Goal: Task Accomplishment & Management: Use online tool/utility

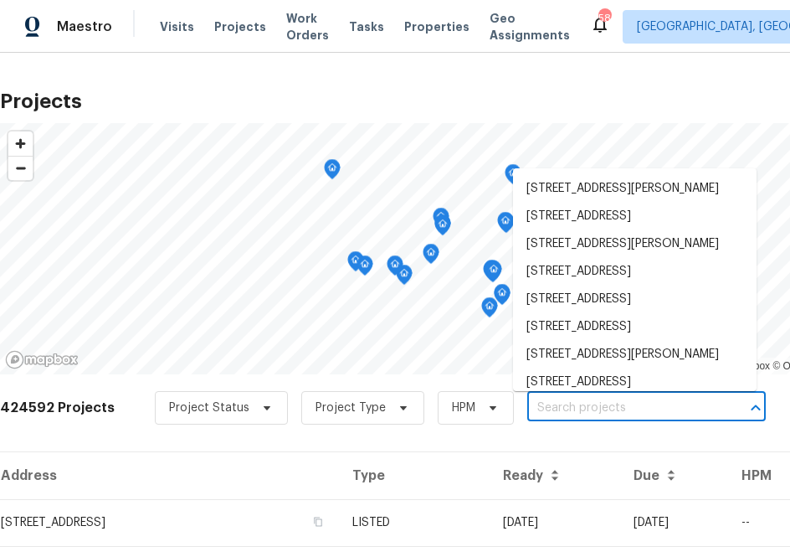
click at [531, 408] on input "text" at bounding box center [623, 408] width 192 height 26
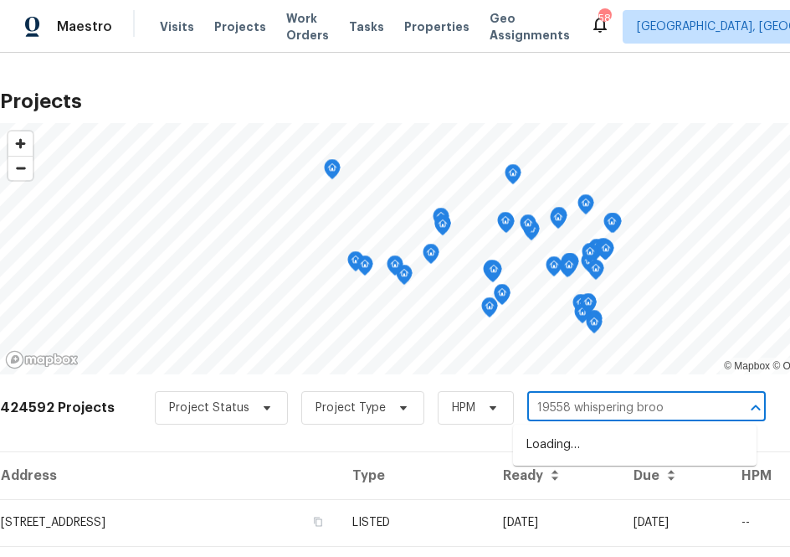
type input "19558 whispering brook"
click at [663, 454] on li "[STREET_ADDRESS]" at bounding box center [635, 445] width 244 height 28
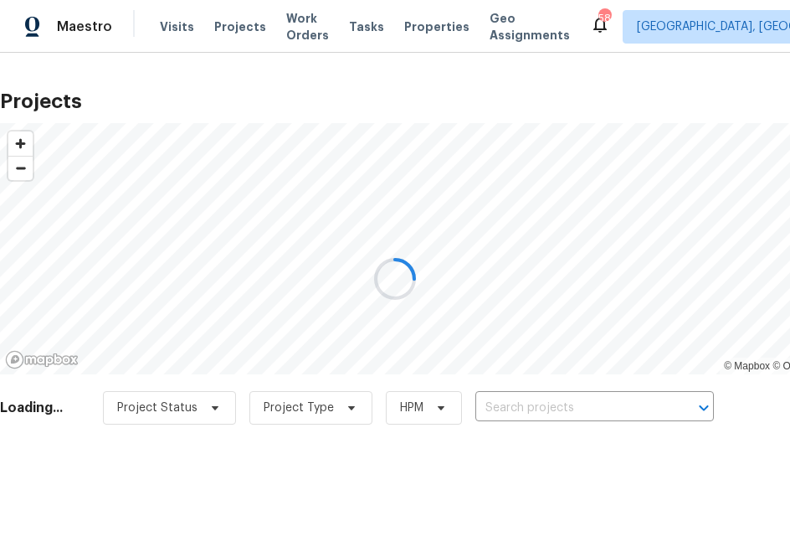
type input "[STREET_ADDRESS]"
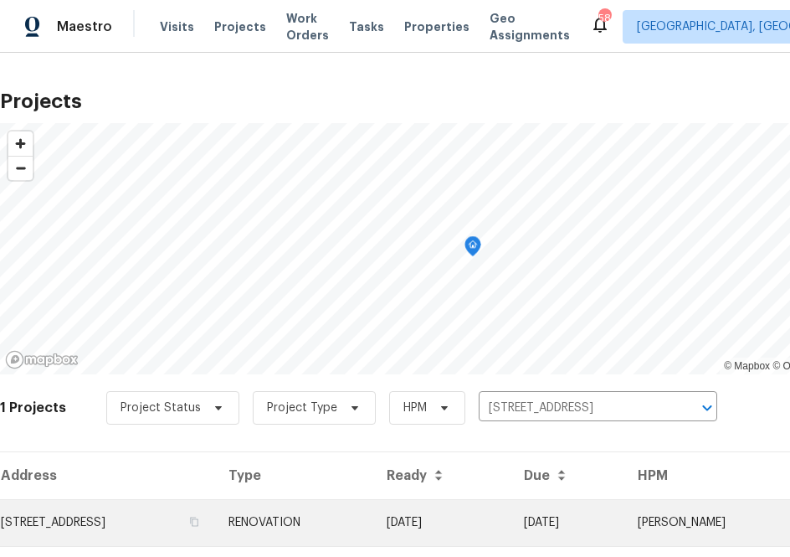
click at [215, 536] on td "[STREET_ADDRESS]" at bounding box center [107, 522] width 215 height 47
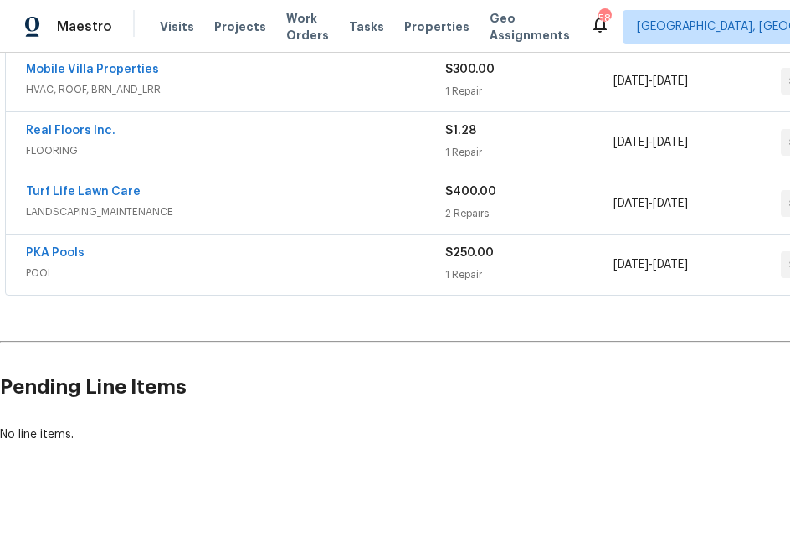
scroll to position [445, 156]
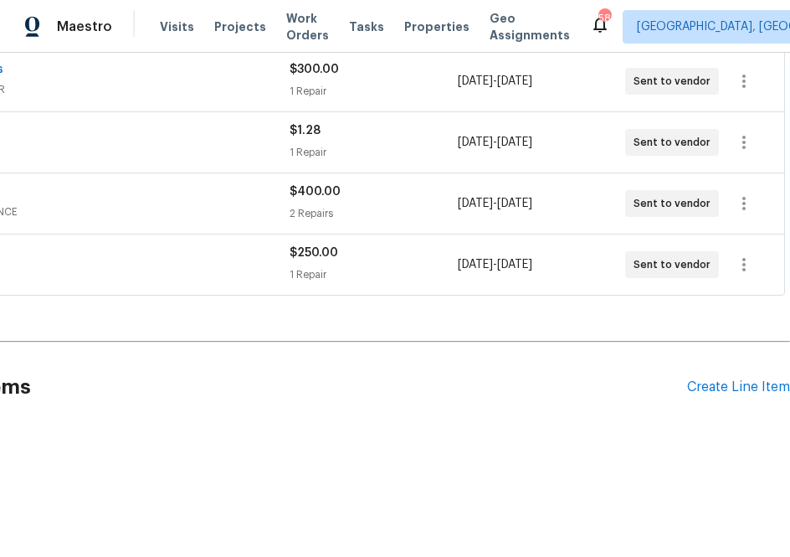
click at [772, 395] on div "Pending Line Items Create Line Item" at bounding box center [317, 387] width 946 height 78
click at [762, 383] on div "Create Line Item" at bounding box center [738, 387] width 103 height 16
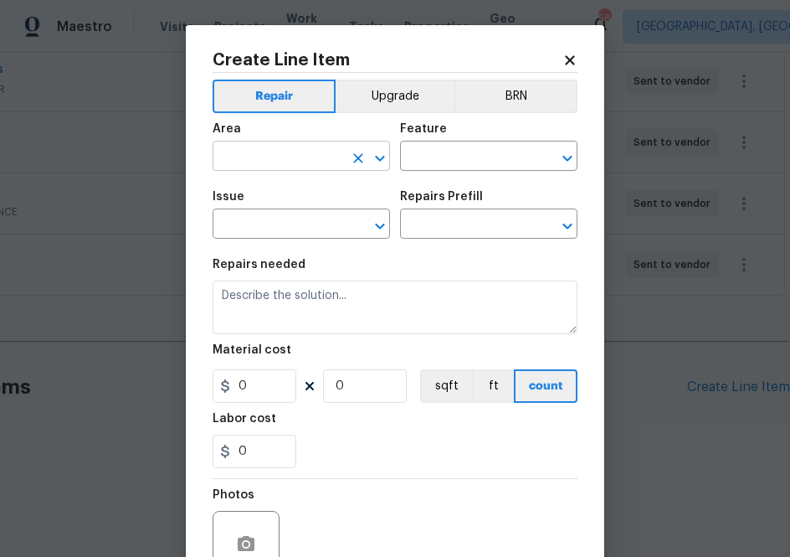
click at [323, 152] on input "text" at bounding box center [278, 158] width 131 height 26
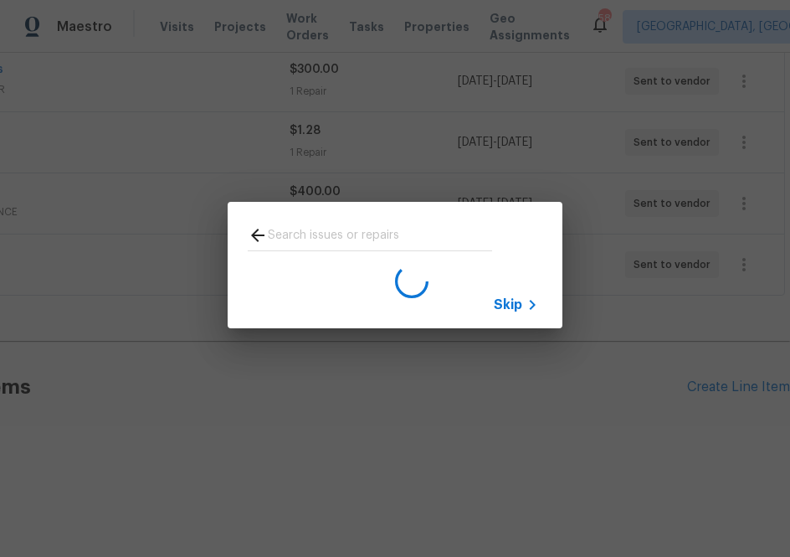
click at [506, 299] on span "Skip" at bounding box center [508, 304] width 28 height 17
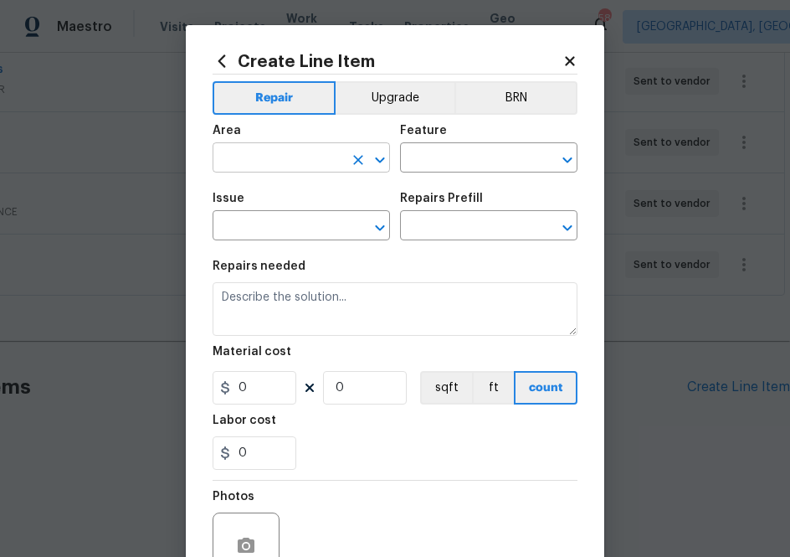
click at [292, 148] on input "text" at bounding box center [278, 159] width 131 height 26
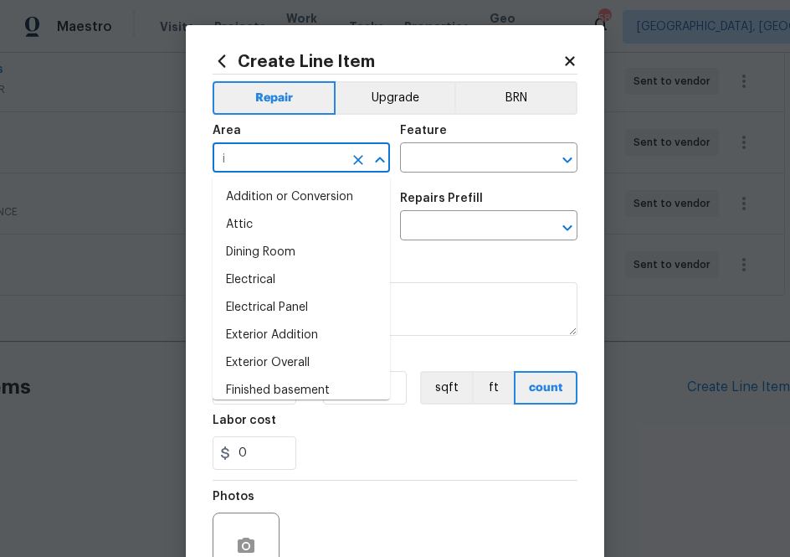
type input "in"
type input "ter"
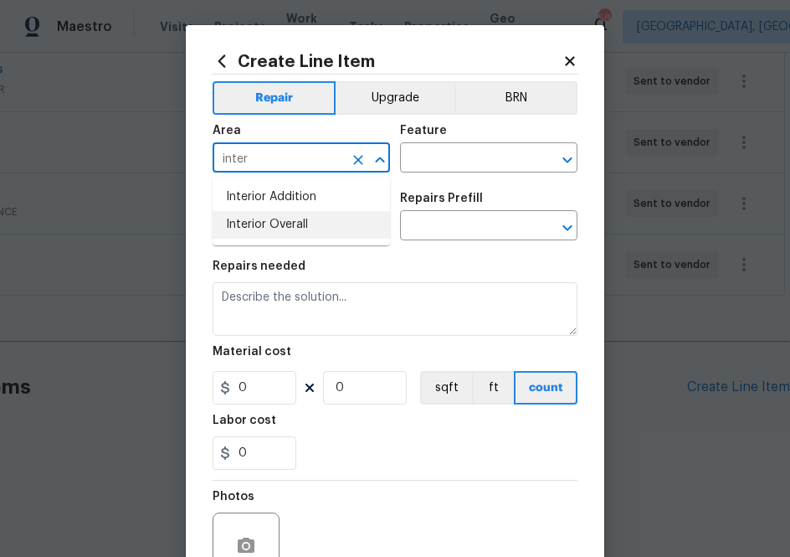
click at [300, 229] on li "Interior Overall" at bounding box center [301, 225] width 177 height 28
type input "Interior Overall"
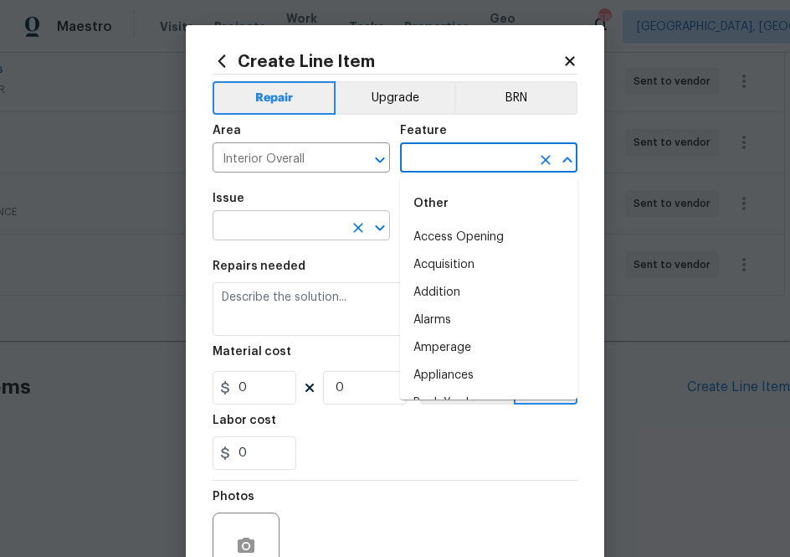
type input "p"
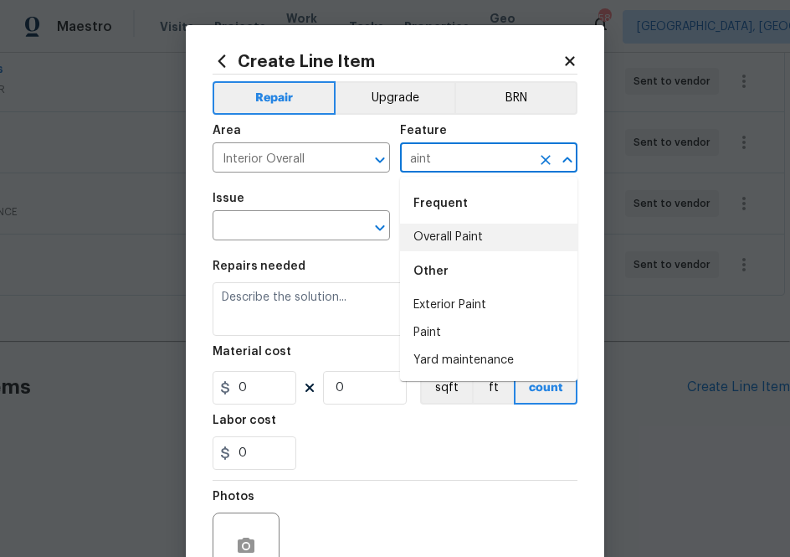
click at [433, 244] on li "Overall Paint" at bounding box center [488, 237] width 177 height 28
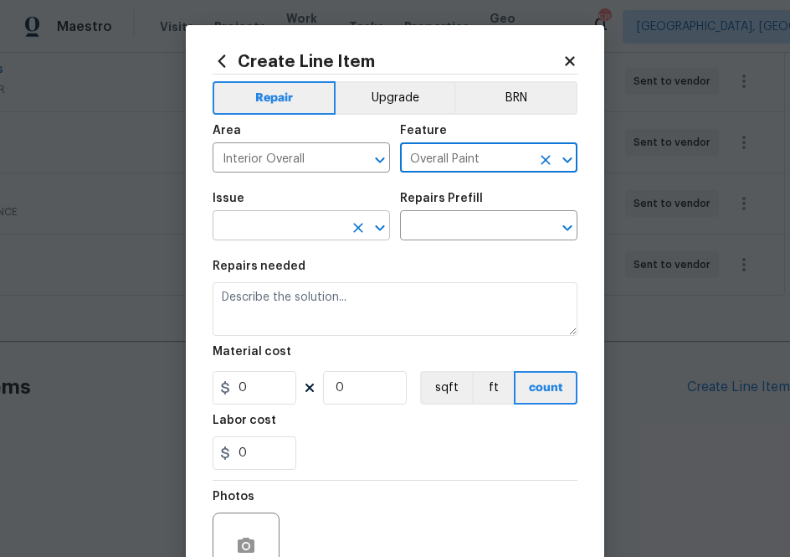
click at [344, 226] on div "​" at bounding box center [301, 227] width 177 height 26
type input "Overall Paint"
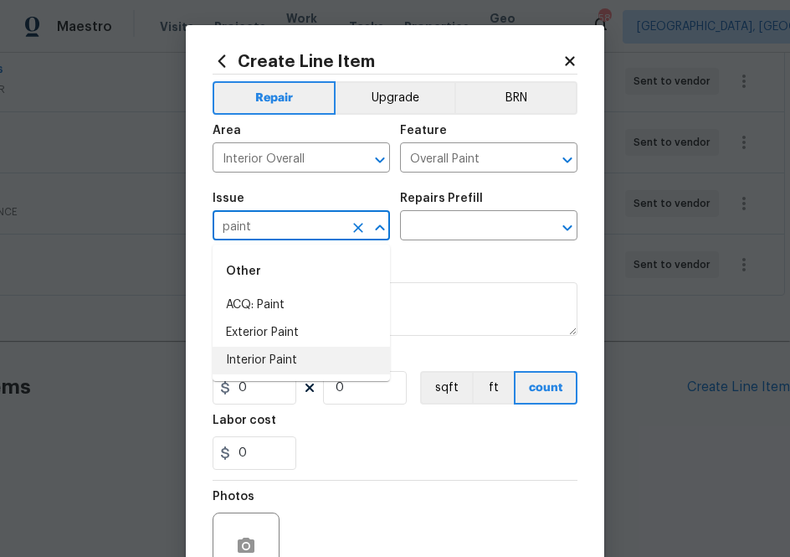
click at [344, 349] on li "Interior Paint" at bounding box center [301, 360] width 177 height 28
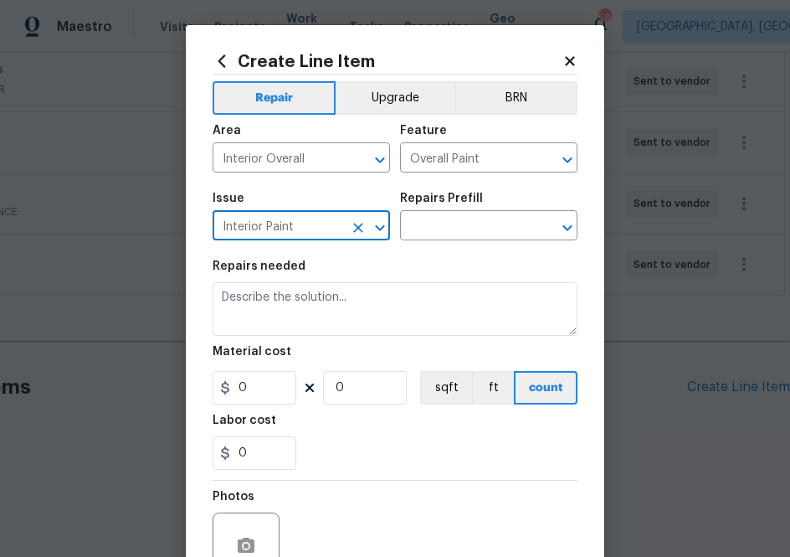
type input "Interior Paint"
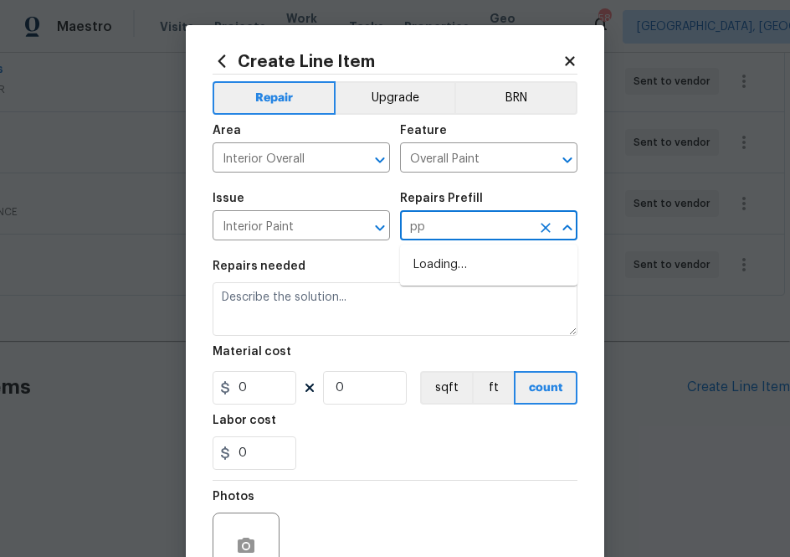
type input "ppg"
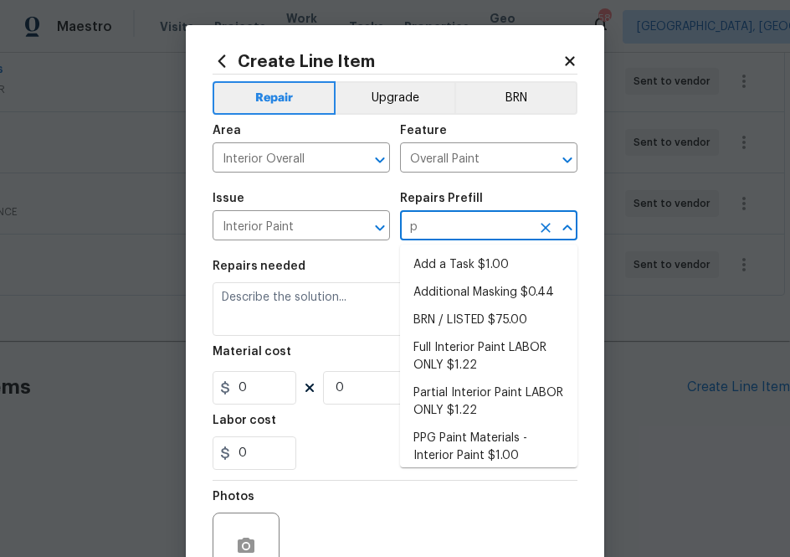
type input "pp"
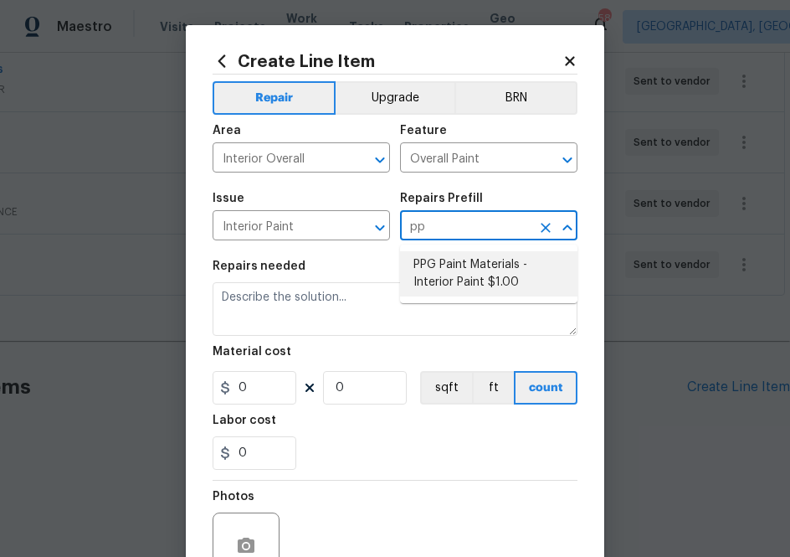
click at [480, 286] on li "PPG Paint Materials - Interior Paint $1.00" at bounding box center [488, 273] width 177 height 45
type textarea "PPG Paint Materials ordered by Opendoor"
type input "1"
type input "PPG Paint Materials - Interior Paint $1.00"
type input "1"
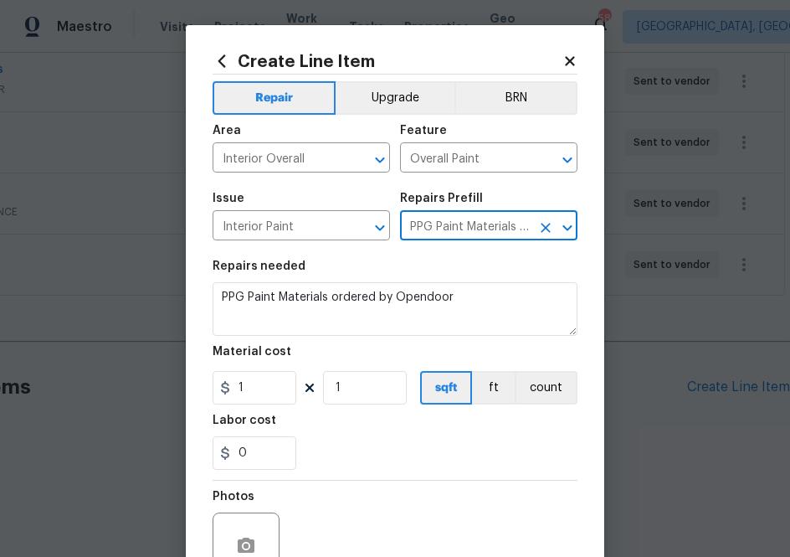
type input "PPG Paint Materials - Interior Paint $1.00"
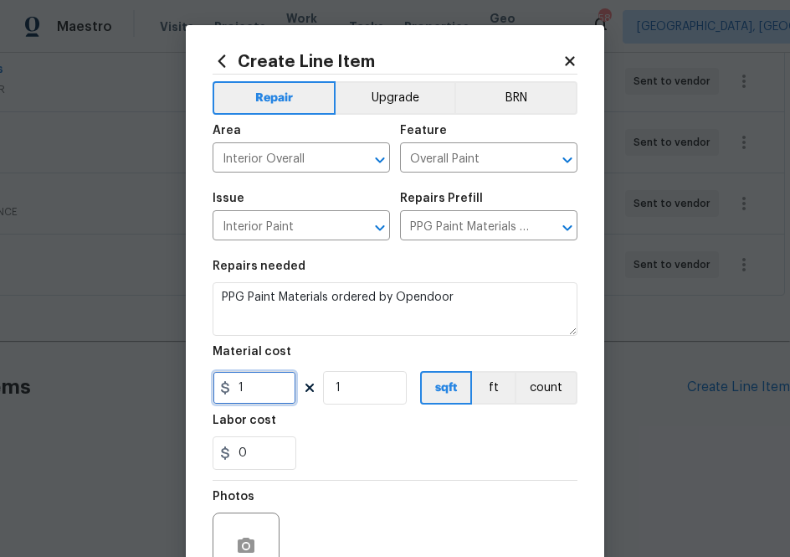
click at [268, 388] on input "1" at bounding box center [255, 387] width 84 height 33
paste input "483.17"
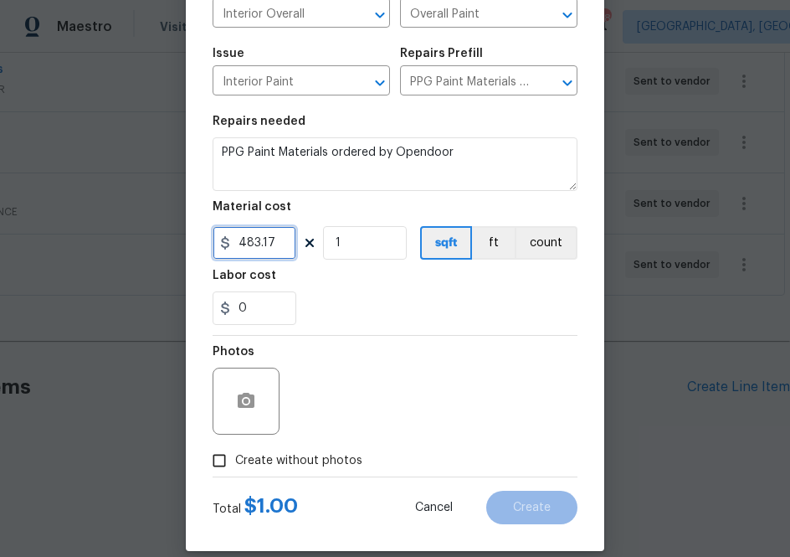
scroll to position [165, 0]
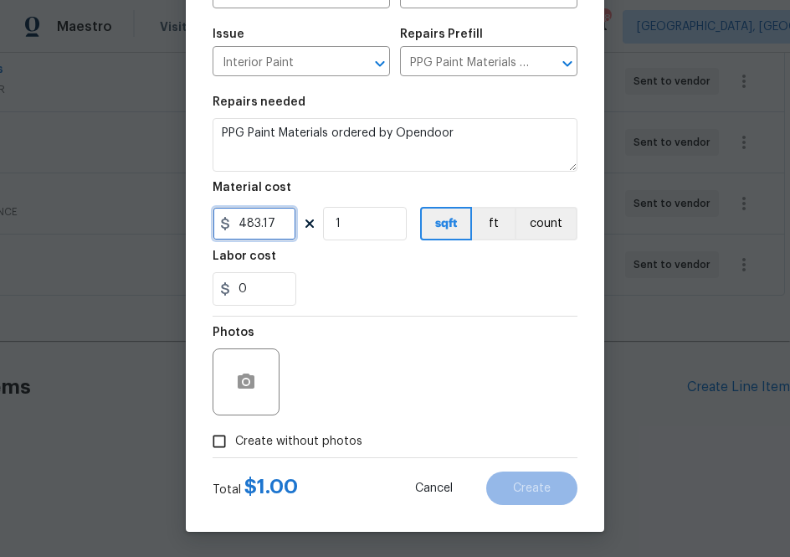
type input "483.17"
click at [315, 438] on span "Create without photos" at bounding box center [298, 442] width 127 height 18
click at [235, 438] on input "Create without photos" at bounding box center [219, 441] width 32 height 32
checkbox input "true"
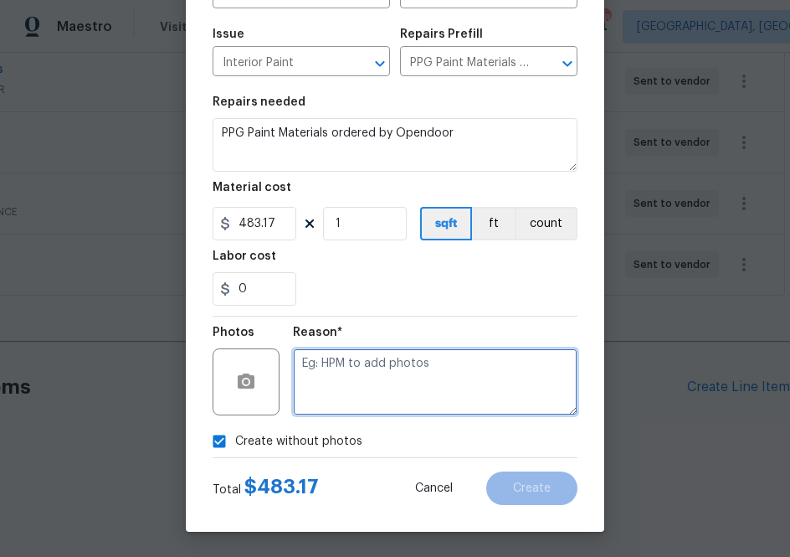
click at [346, 406] on textarea at bounding box center [435, 381] width 285 height 67
type textarea "a"
type textarea "na"
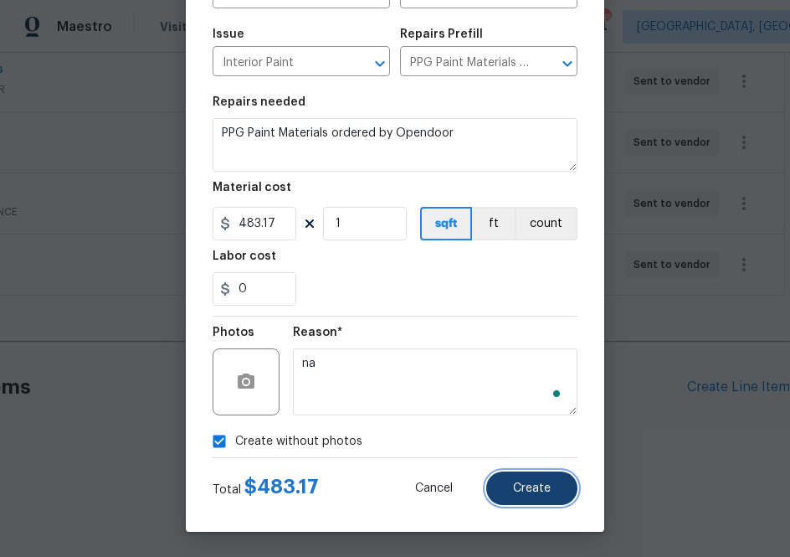
click at [509, 482] on button "Create" at bounding box center [531, 487] width 91 height 33
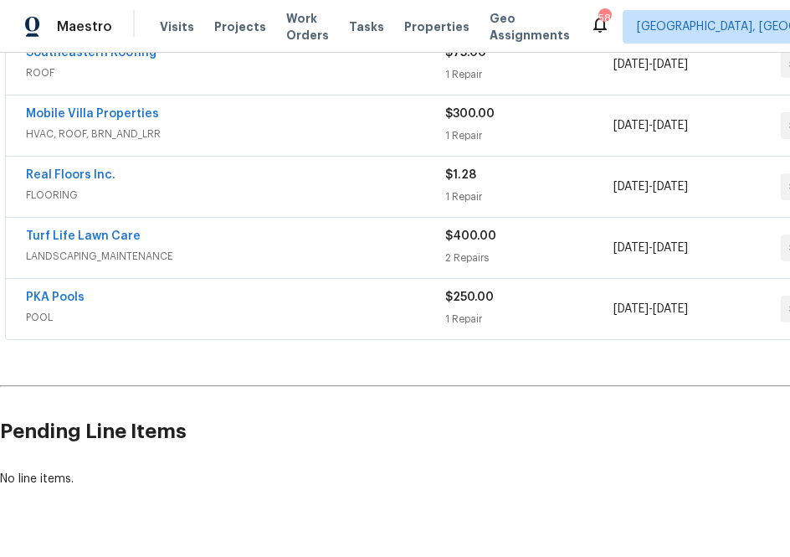
scroll to position [445, 0]
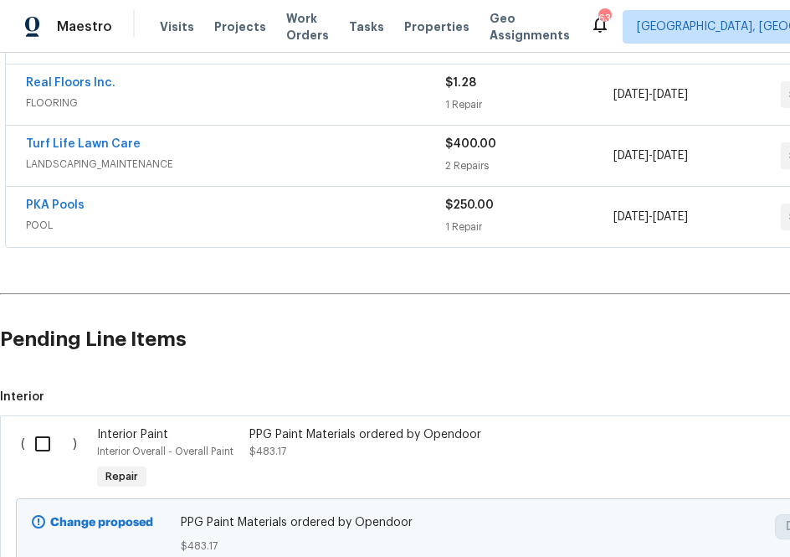
scroll to position [610, 0]
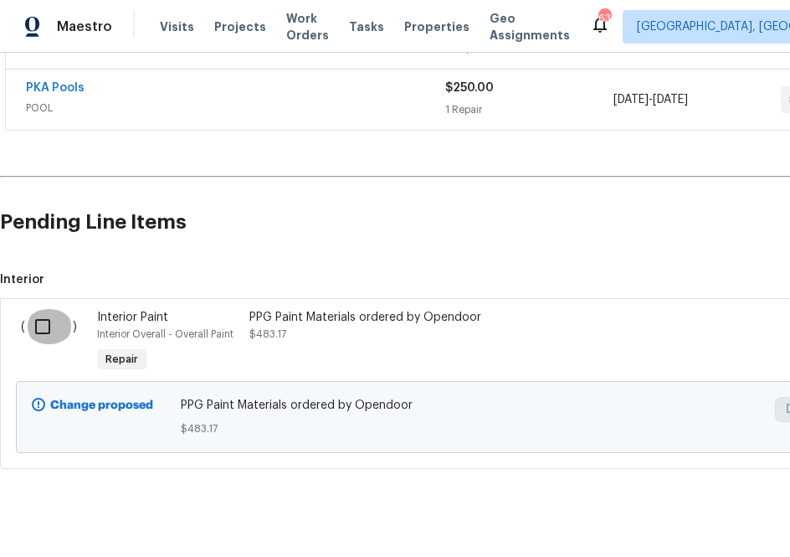
click at [39, 330] on input "checkbox" at bounding box center [49, 326] width 48 height 35
checkbox input "true"
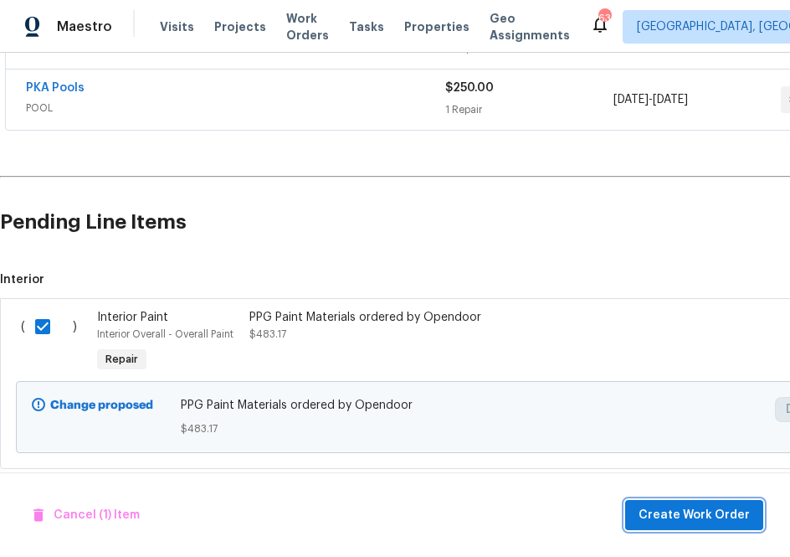
click at [676, 512] on span "Create Work Order" at bounding box center [694, 515] width 111 height 21
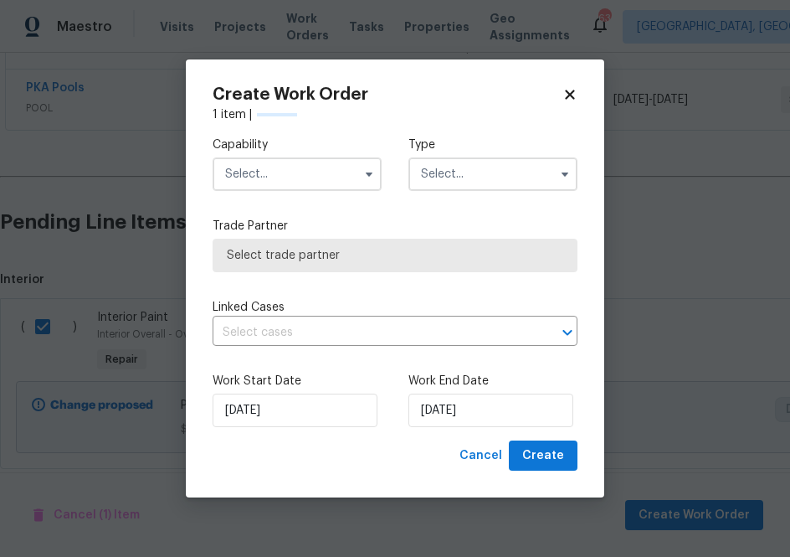
click at [334, 210] on div "Capability Type Trade Partner Select trade partner Linked Cases ​ Work Start Da…" at bounding box center [395, 281] width 365 height 317
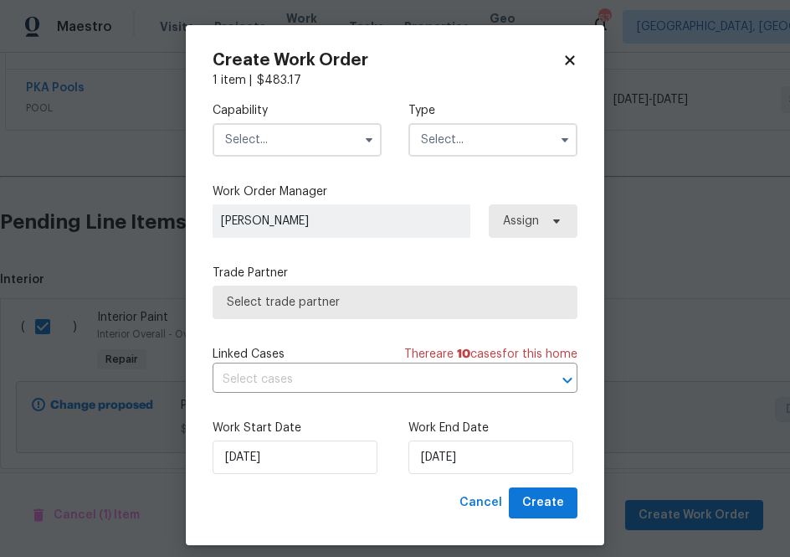
click at [338, 141] on input "text" at bounding box center [297, 139] width 169 height 33
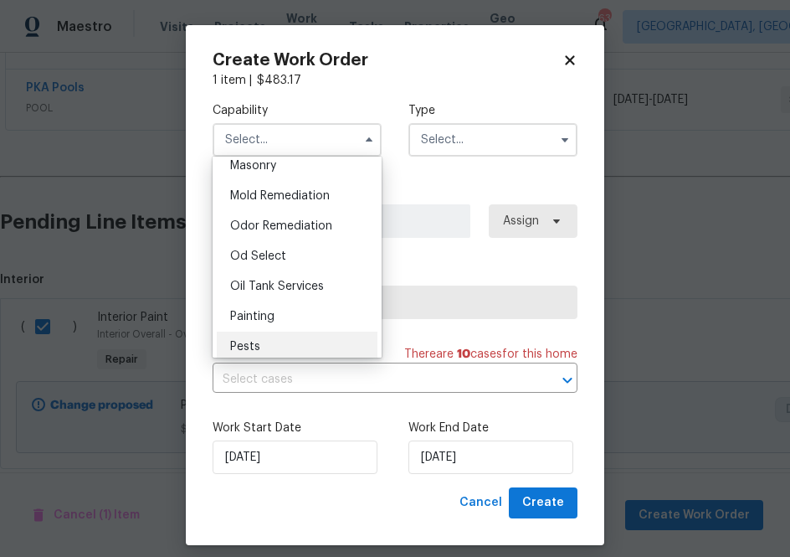
scroll to position [1267, 0]
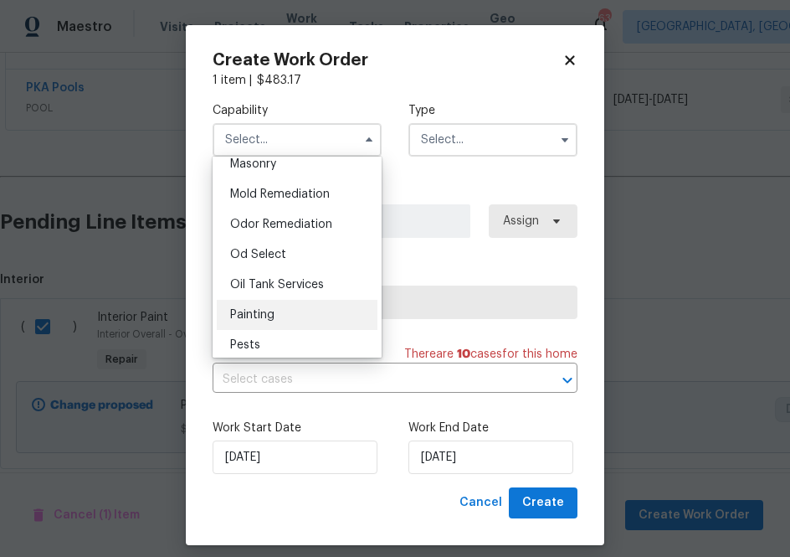
click at [306, 314] on div "Painting" at bounding box center [297, 315] width 161 height 30
type input "Painting"
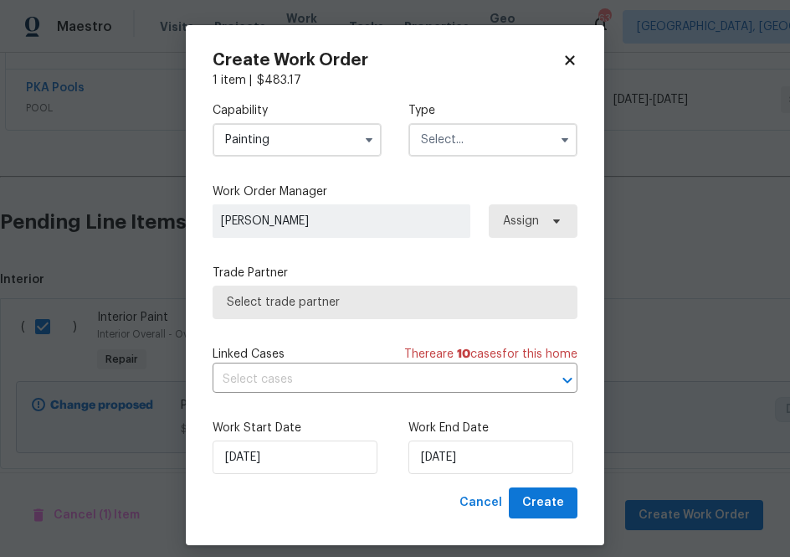
click at [466, 147] on input "text" at bounding box center [492, 139] width 169 height 33
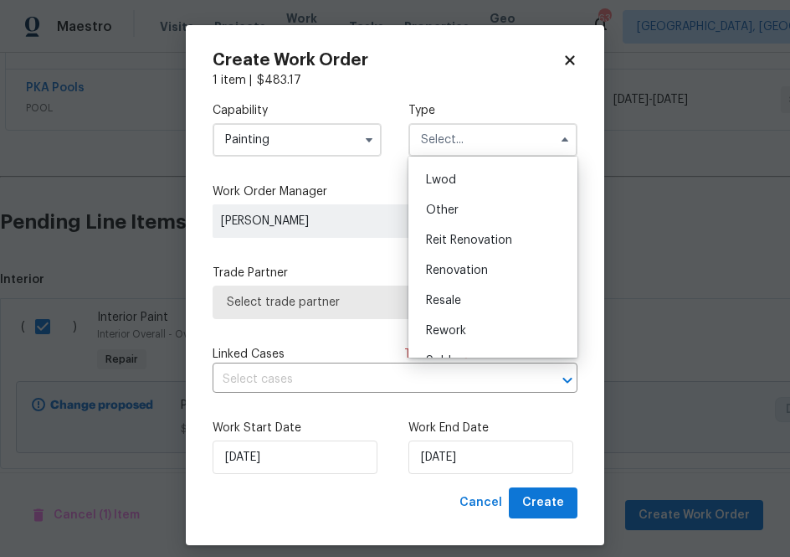
scroll to position [199, 0]
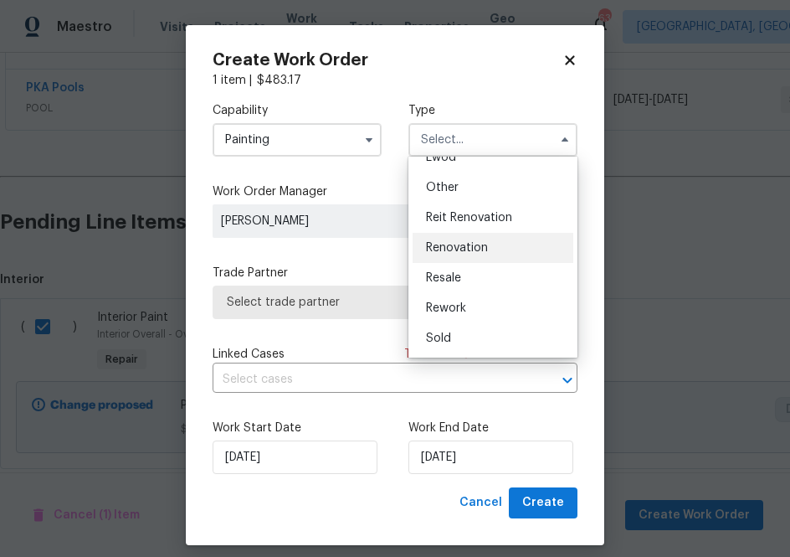
click at [467, 247] on span "Renovation" at bounding box center [457, 248] width 62 height 12
type input "Renovation"
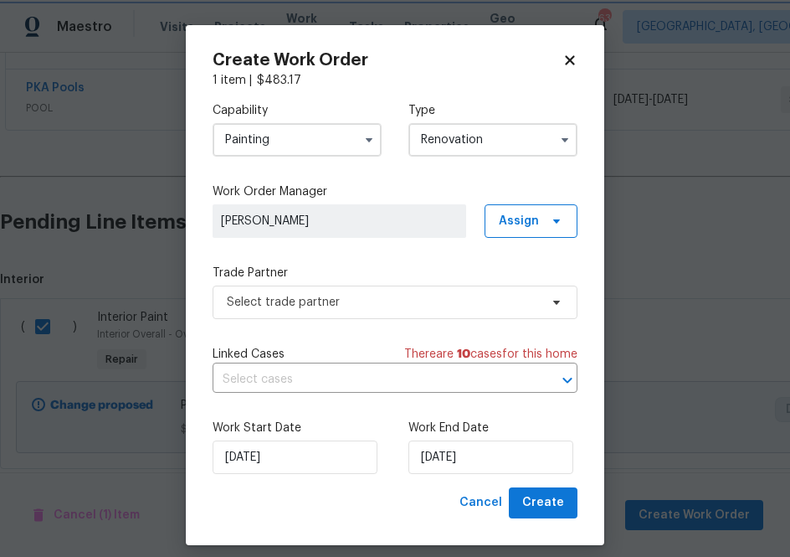
scroll to position [0, 0]
click at [494, 218] on span "Assign" at bounding box center [531, 220] width 93 height 33
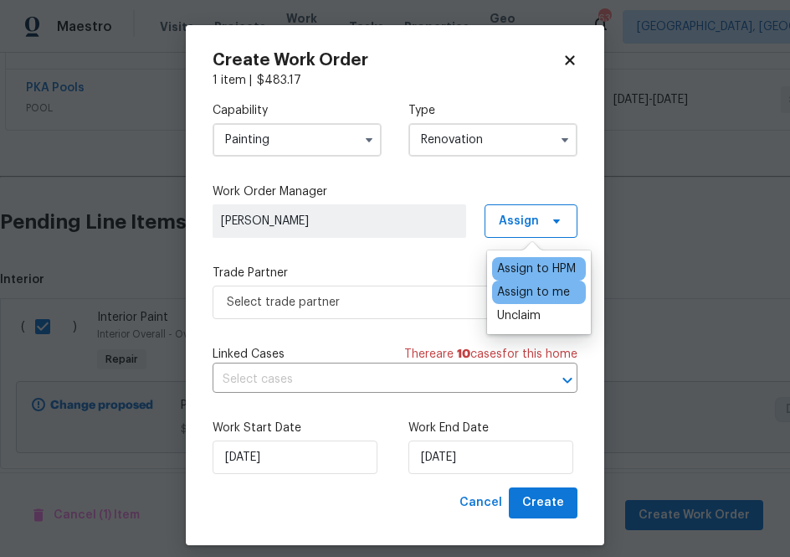
click at [492, 295] on div "Assign to me" at bounding box center [539, 291] width 94 height 23
click at [502, 295] on div "Assign to me" at bounding box center [533, 292] width 73 height 17
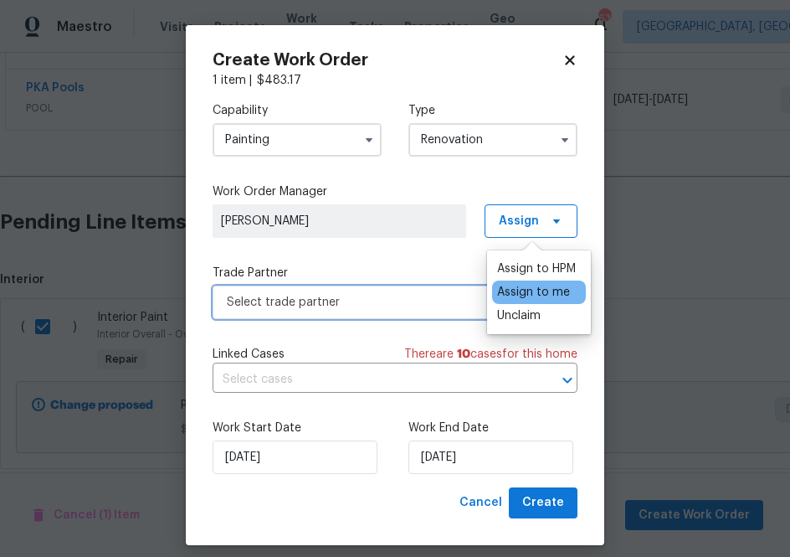
click at [424, 307] on span "Select trade partner" at bounding box center [383, 302] width 312 height 17
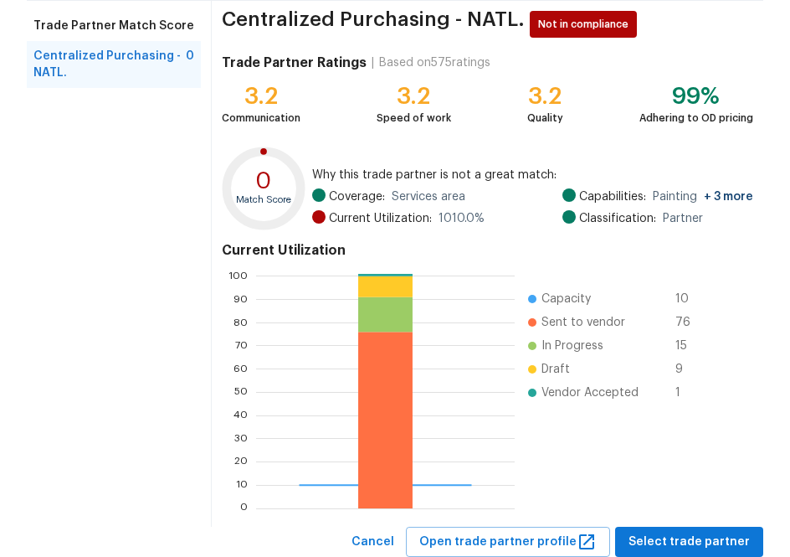
scroll to position [180, 0]
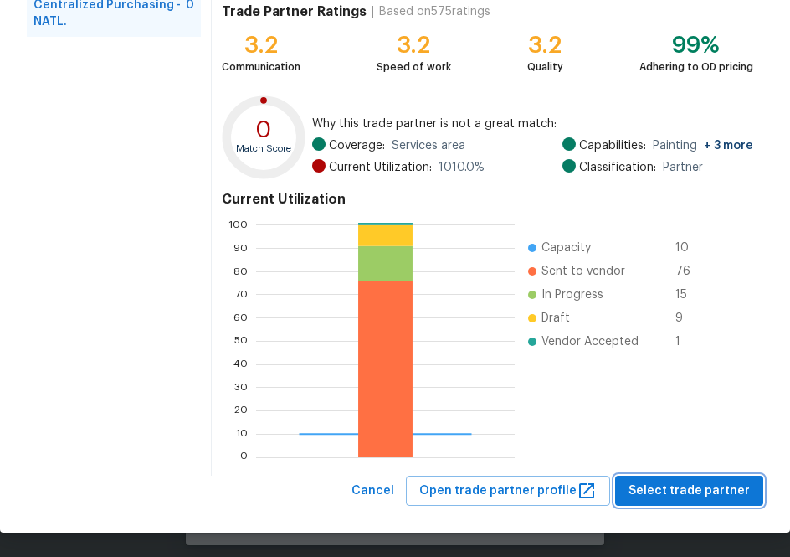
click at [674, 498] on span "Select trade partner" at bounding box center [689, 490] width 121 height 21
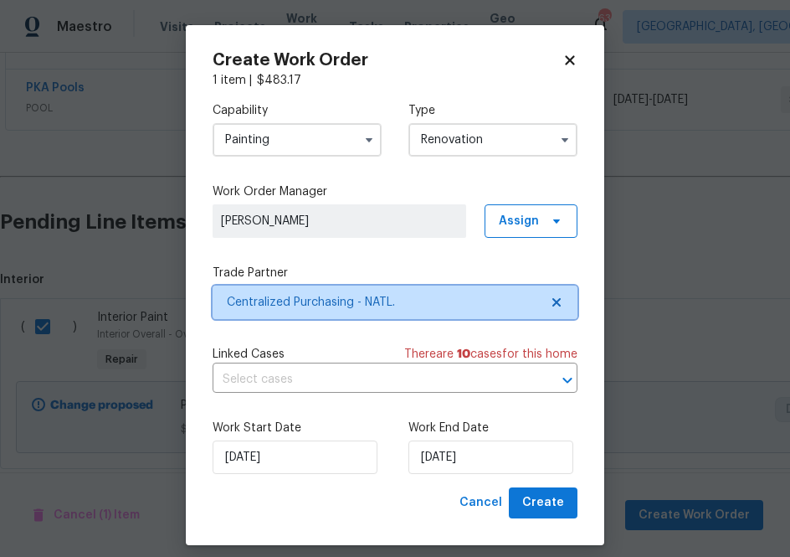
scroll to position [0, 0]
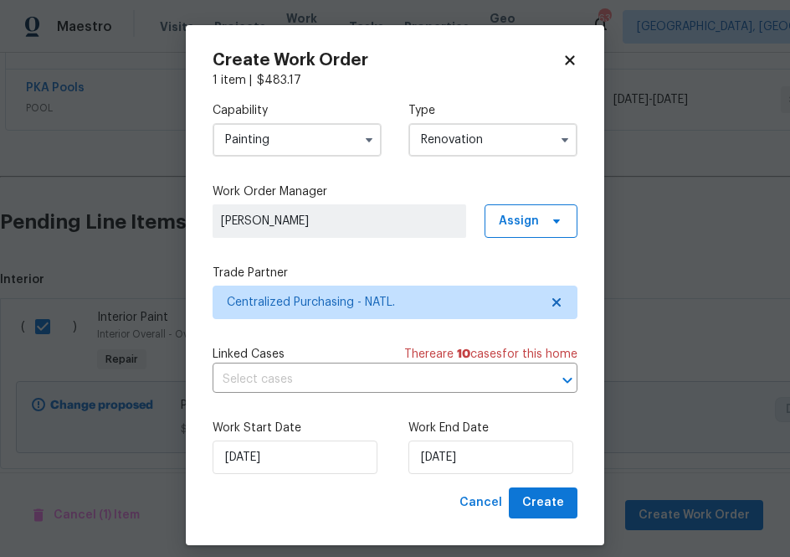
click at [545, 521] on div "Create Work Order 1 item | $ 483.17 Capability Painting Type Renovation Work Or…" at bounding box center [395, 285] width 418 height 520
click at [544, 509] on span "Create" at bounding box center [543, 502] width 42 height 21
